Goal: Task Accomplishment & Management: Use online tool/utility

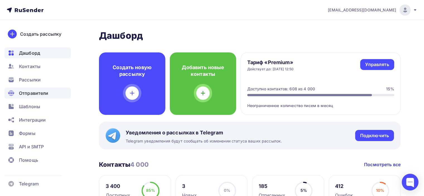
click at [46, 92] on span "Отправители" at bounding box center [34, 93] width 30 height 7
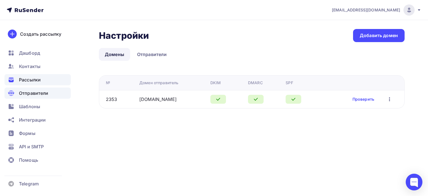
click at [41, 81] on span "Рассылки" at bounding box center [30, 79] width 22 height 7
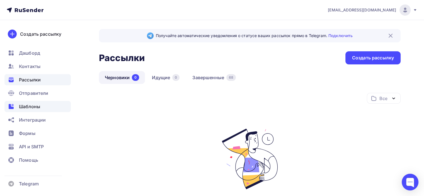
click at [35, 106] on span "Шаблоны" at bounding box center [29, 106] width 21 height 7
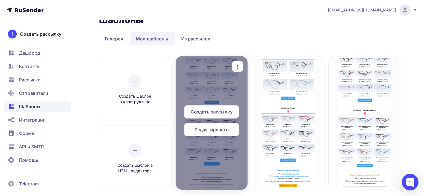
scroll to position [28, 0]
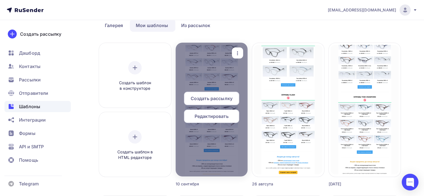
click at [206, 114] on span "Редактировать" at bounding box center [211, 116] width 34 height 7
